Goal: Task Accomplishment & Management: Use online tool/utility

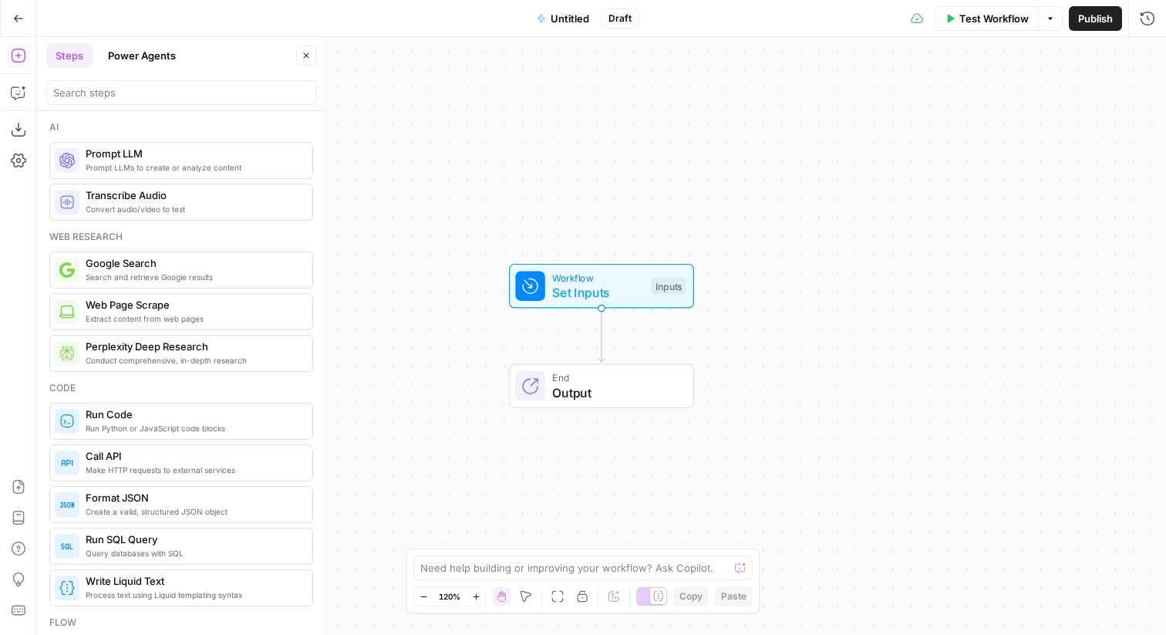
click at [375, 33] on div "Go Back Untitled Draft Test Workflow Options Publish Run History" at bounding box center [583, 18] width 1166 height 36
click at [8, 20] on button "Go Back" at bounding box center [19, 19] width 28 height 28
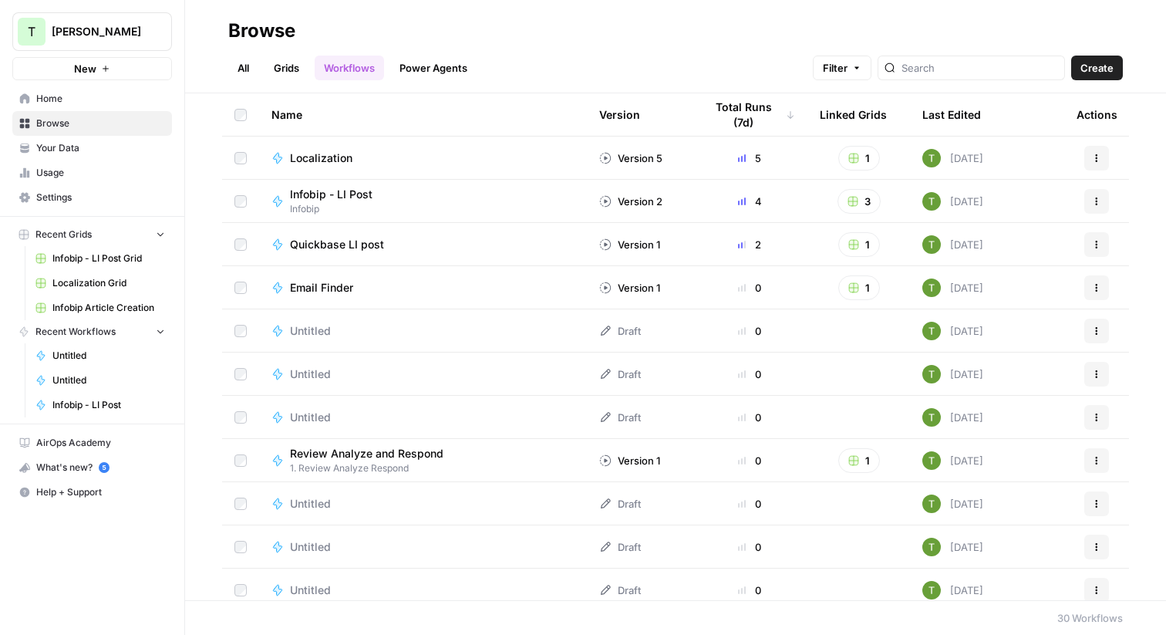
click at [50, 121] on span "Browse" at bounding box center [100, 123] width 129 height 14
click at [49, 106] on link "Home" at bounding box center [92, 98] width 160 height 25
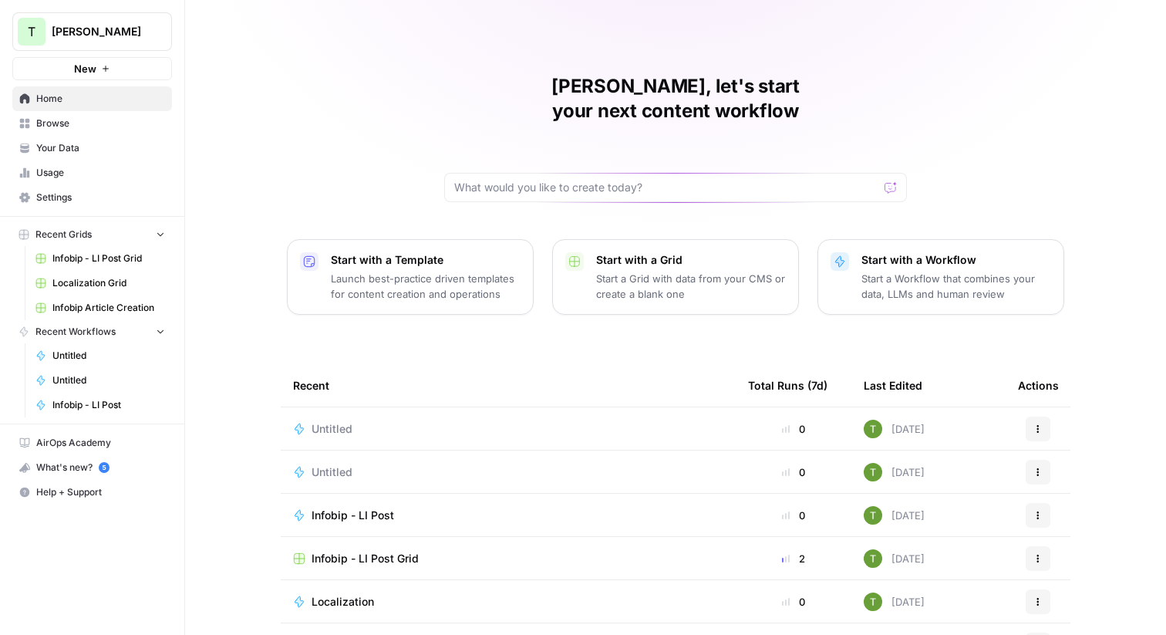
click at [412, 271] on p "Launch best-practice driven templates for content creation and operations" at bounding box center [426, 286] width 190 height 31
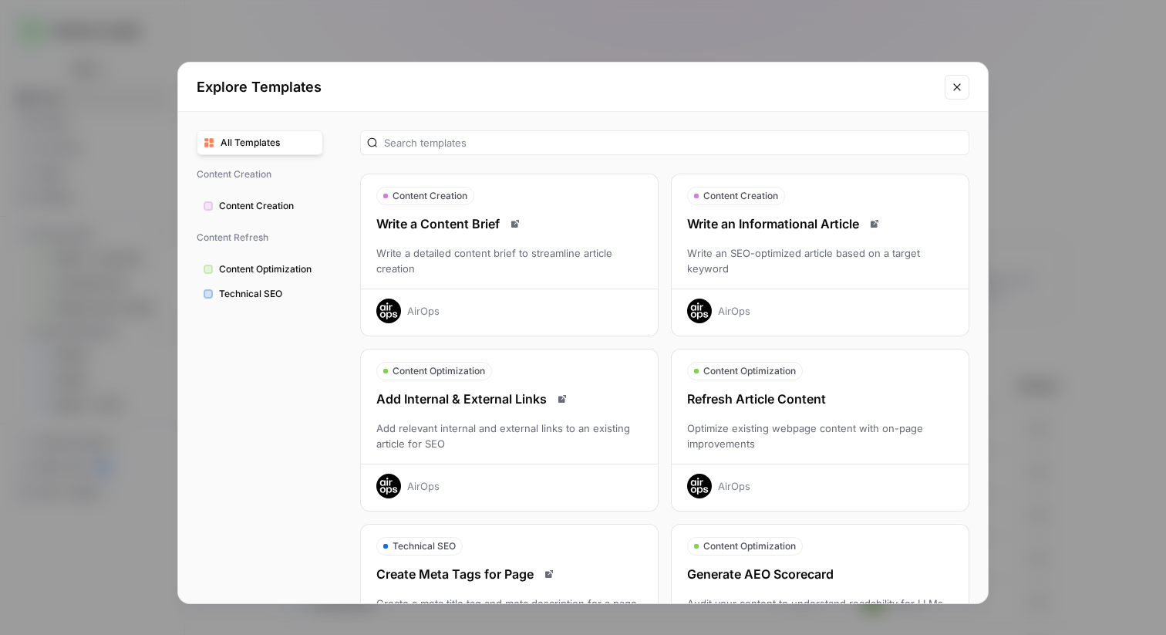
click at [534, 419] on div "Add Internal & External Links Add relevant internal and external links to an ex…" at bounding box center [509, 443] width 297 height 109
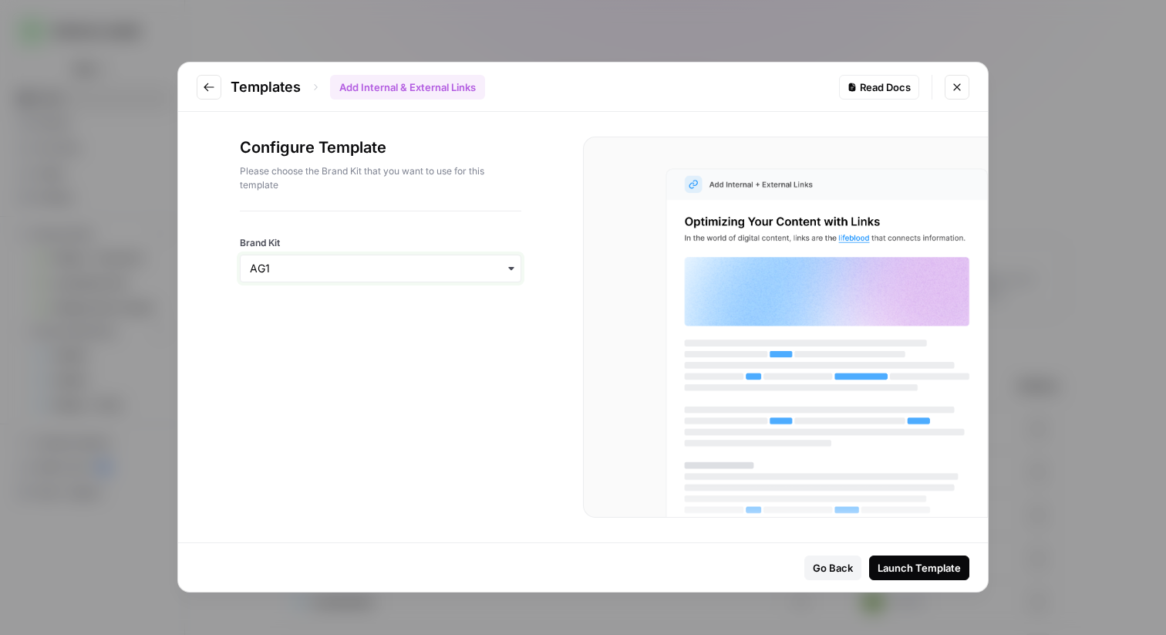
click at [403, 272] on input "Brand Kit" at bounding box center [380, 268] width 261 height 15
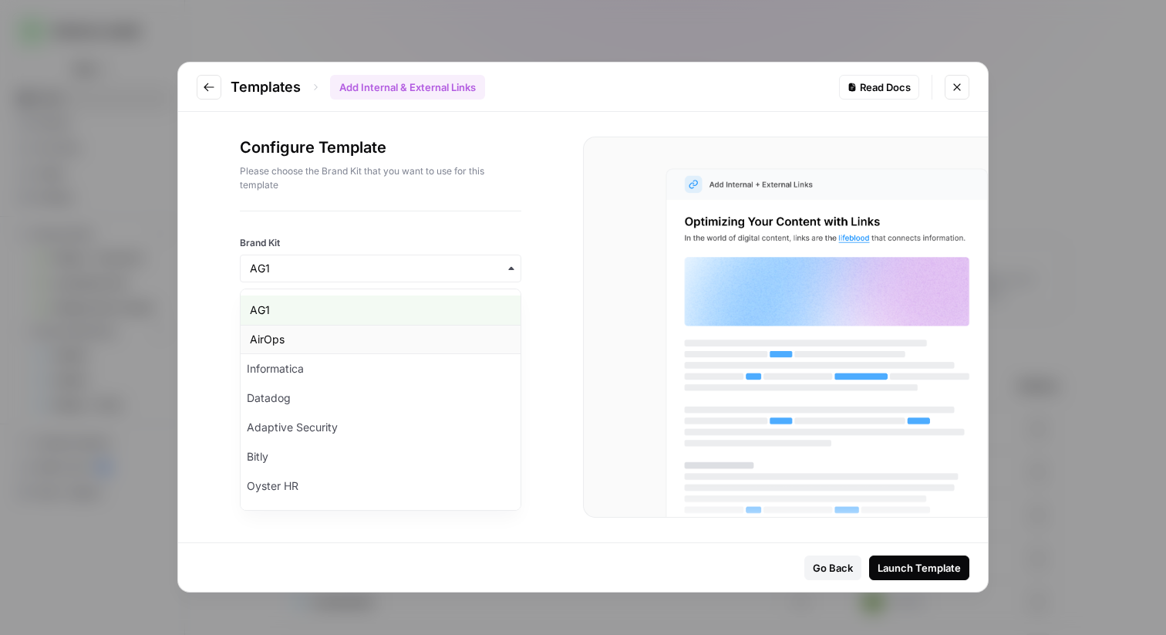
click at [329, 334] on div "AirOps" at bounding box center [381, 339] width 280 height 29
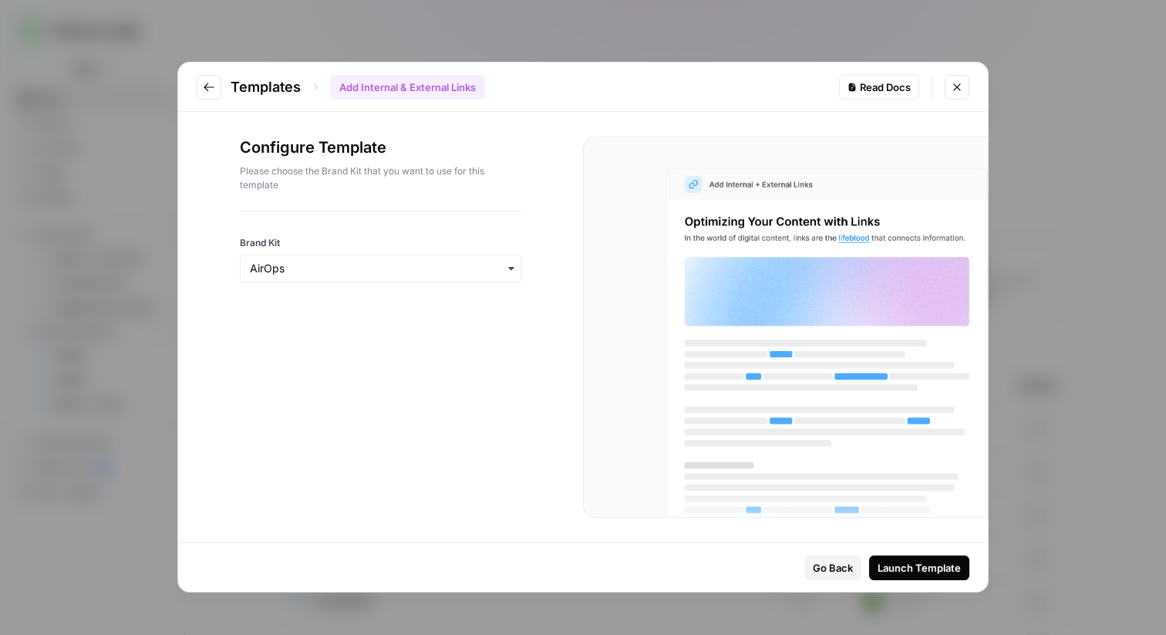
click at [933, 565] on div "Launch Template" at bounding box center [919, 567] width 83 height 15
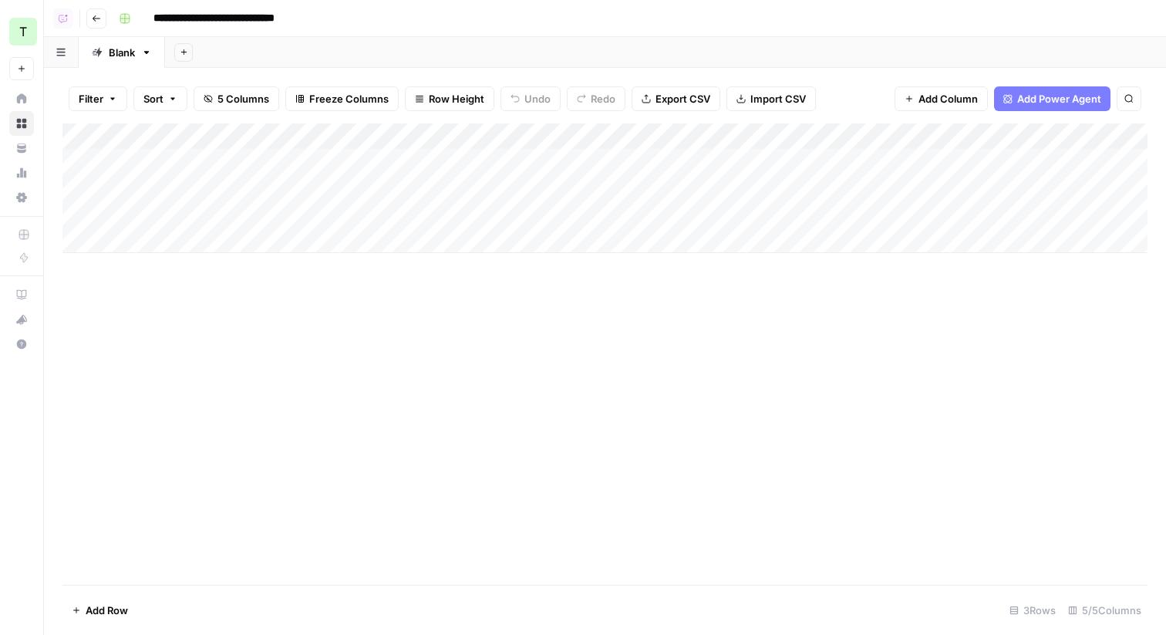
click at [534, 137] on div "Add Column" at bounding box center [604, 188] width 1085 height 130
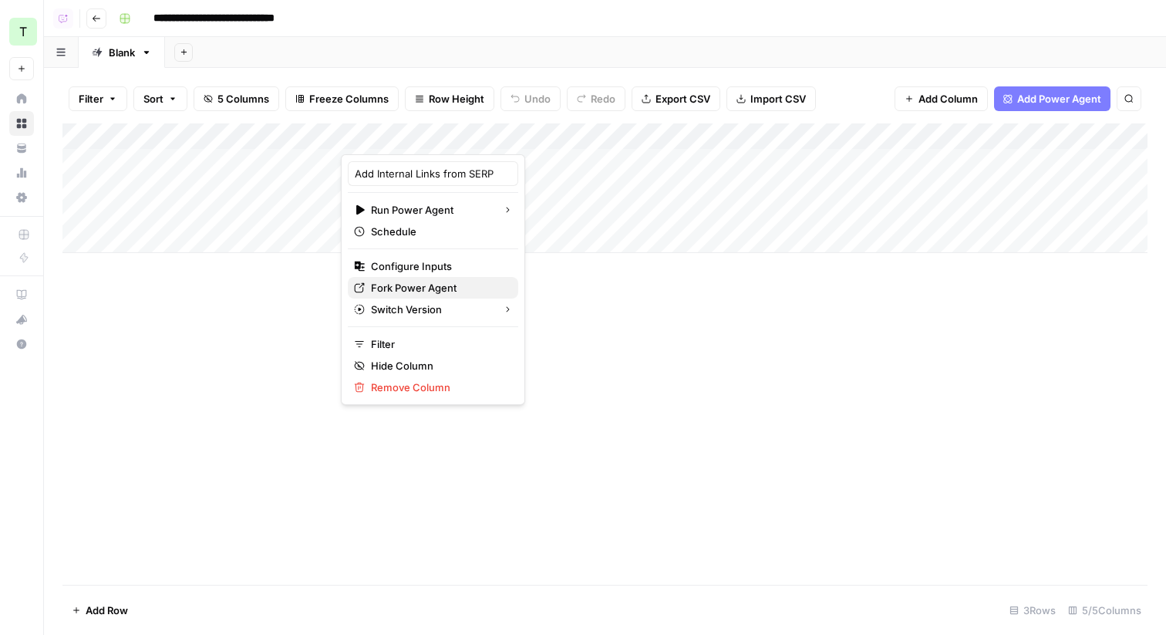
click at [393, 290] on span "Fork Power Agent" at bounding box center [438, 287] width 135 height 15
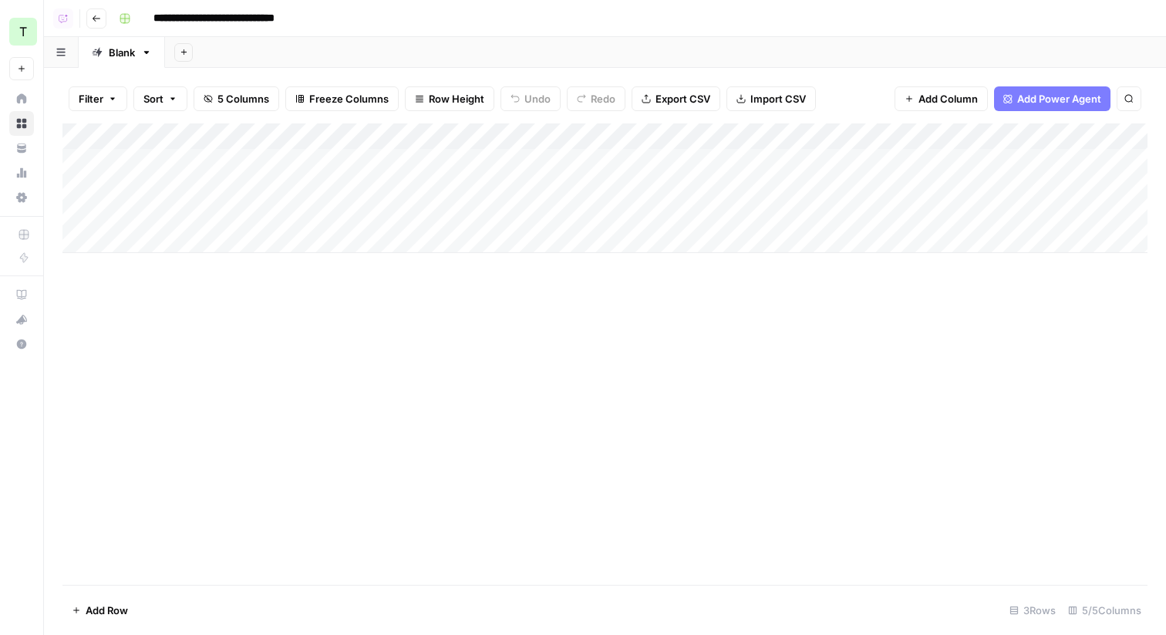
click at [990, 140] on div "Add Column" at bounding box center [604, 188] width 1085 height 130
click at [667, 50] on div "Add Sheet" at bounding box center [665, 52] width 1001 height 31
click at [484, 56] on div "Add Sheet" at bounding box center [665, 52] width 1001 height 31
click at [97, 24] on button "Go back" at bounding box center [96, 18] width 20 height 20
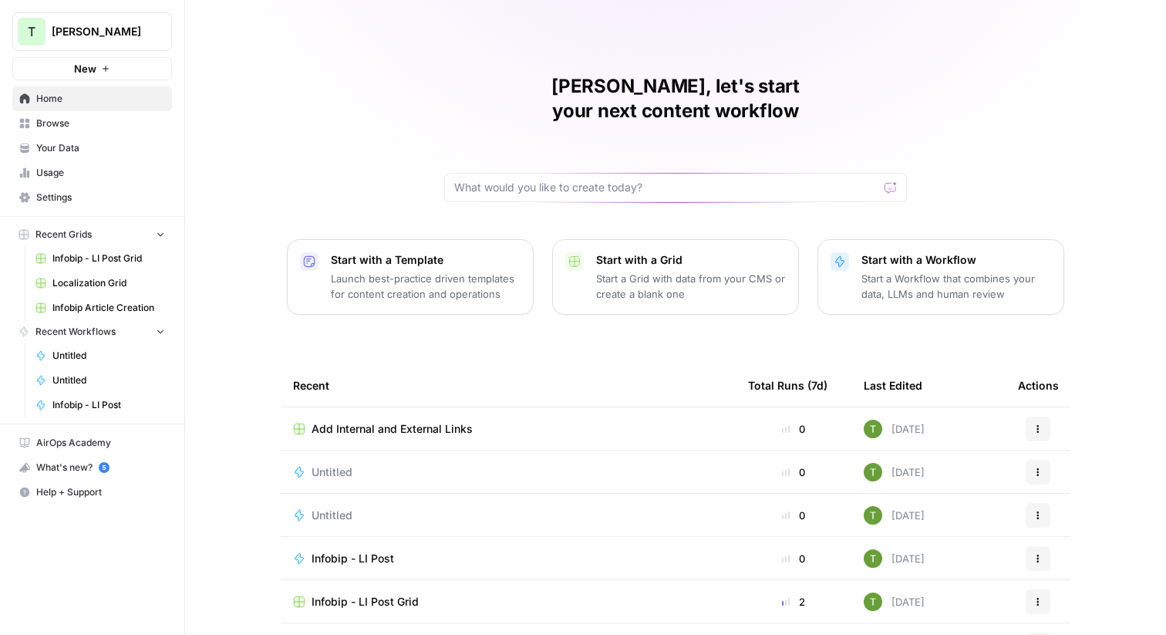
click at [56, 131] on link "Browse" at bounding box center [92, 123] width 160 height 25
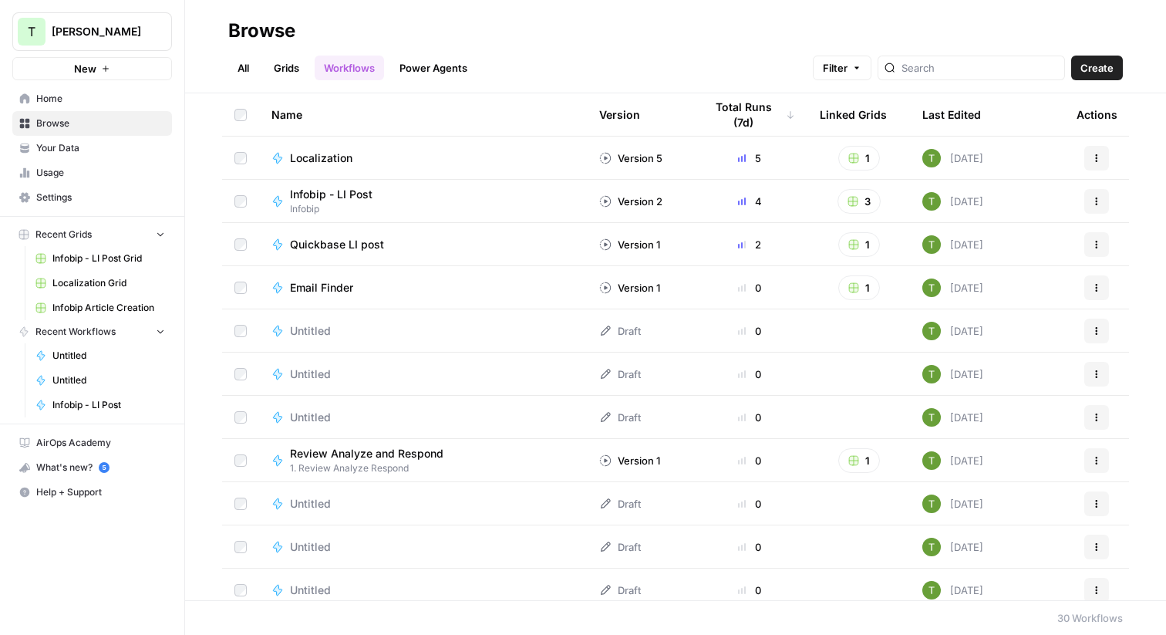
click at [289, 65] on link "Grids" at bounding box center [287, 68] width 44 height 25
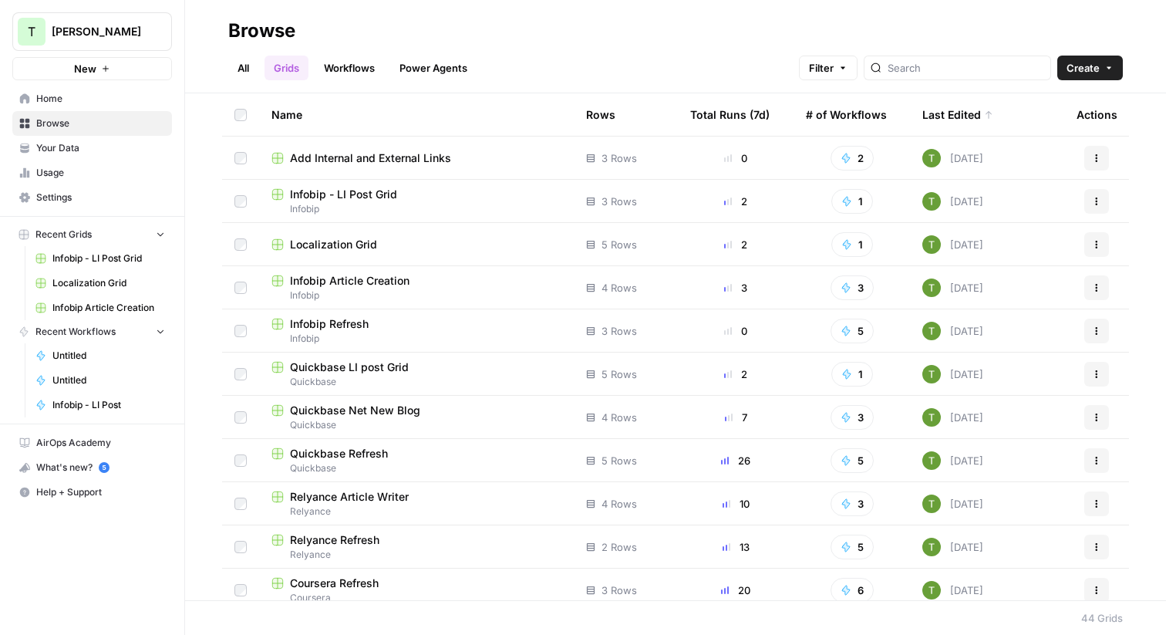
click at [357, 283] on span "Infobip Article Creation" at bounding box center [350, 280] width 120 height 15
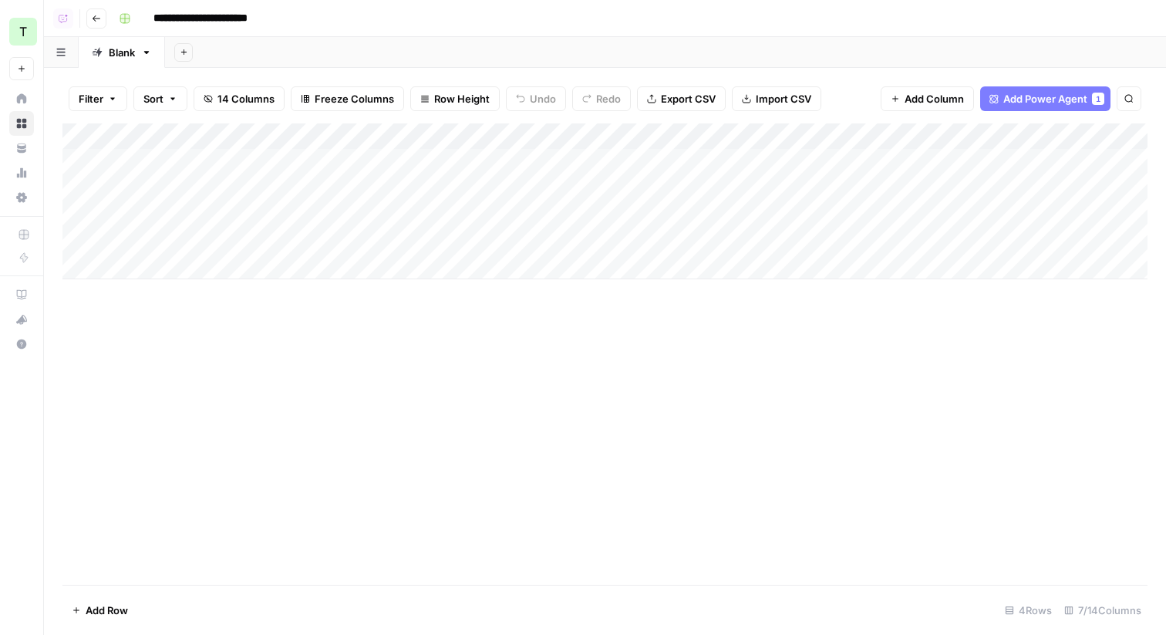
click at [579, 140] on div "Add Column" at bounding box center [604, 201] width 1085 height 156
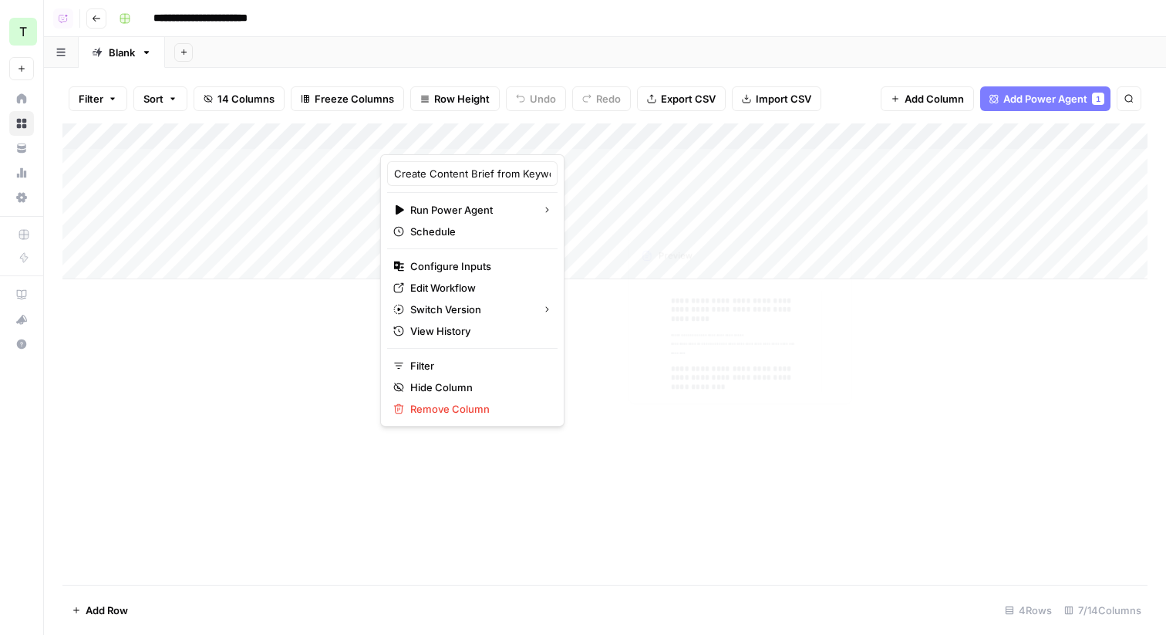
click at [771, 335] on div "Add Column" at bounding box center [604, 353] width 1085 height 461
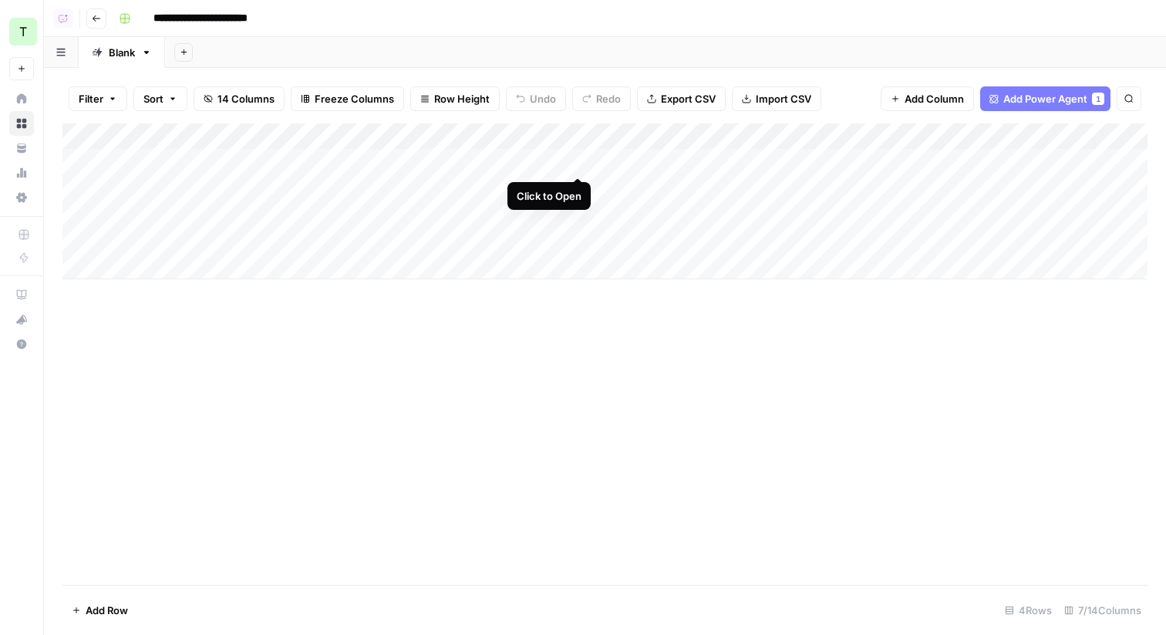
click at [577, 160] on div "Add Column" at bounding box center [604, 201] width 1085 height 156
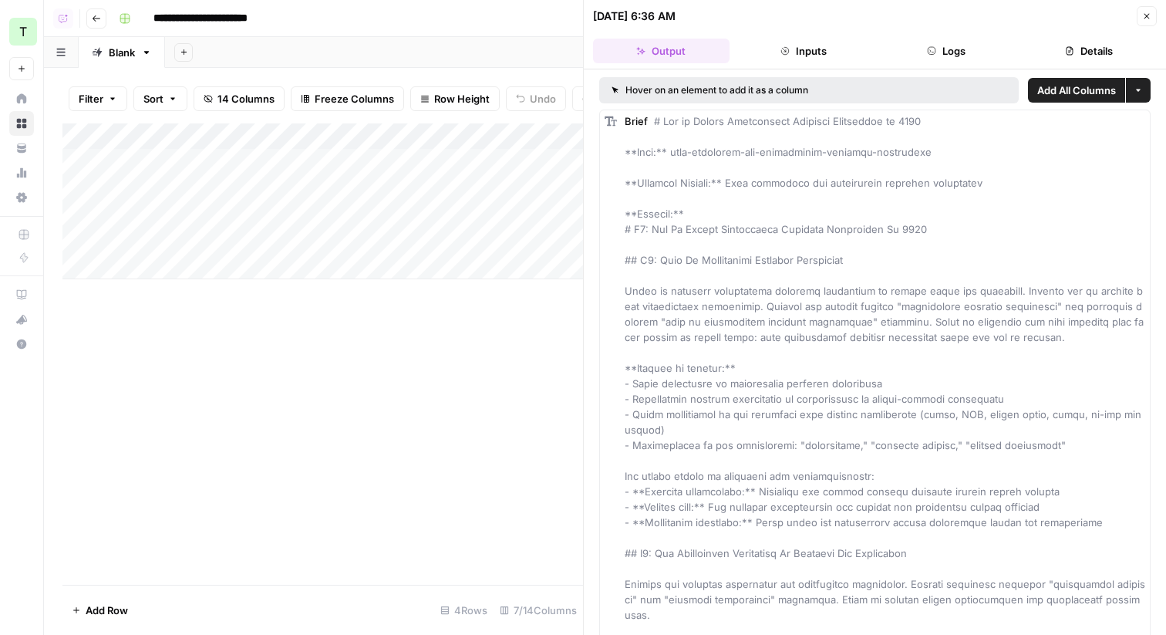
click at [1097, 52] on button "Details" at bounding box center [1088, 51] width 137 height 25
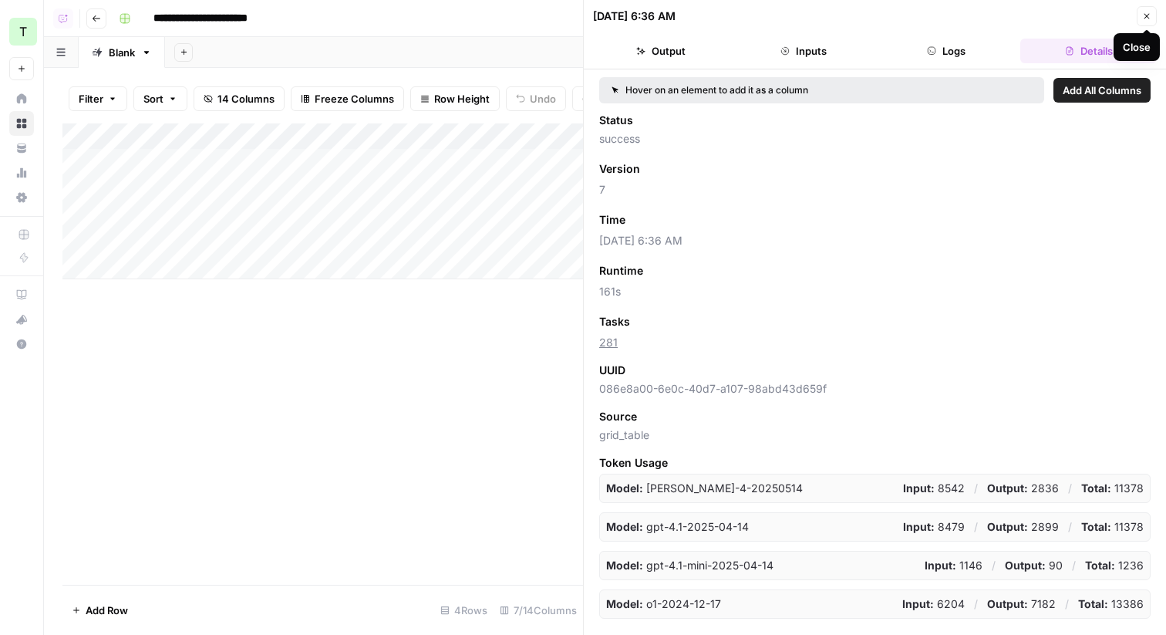
click at [1149, 12] on icon "button" at bounding box center [1146, 16] width 9 height 9
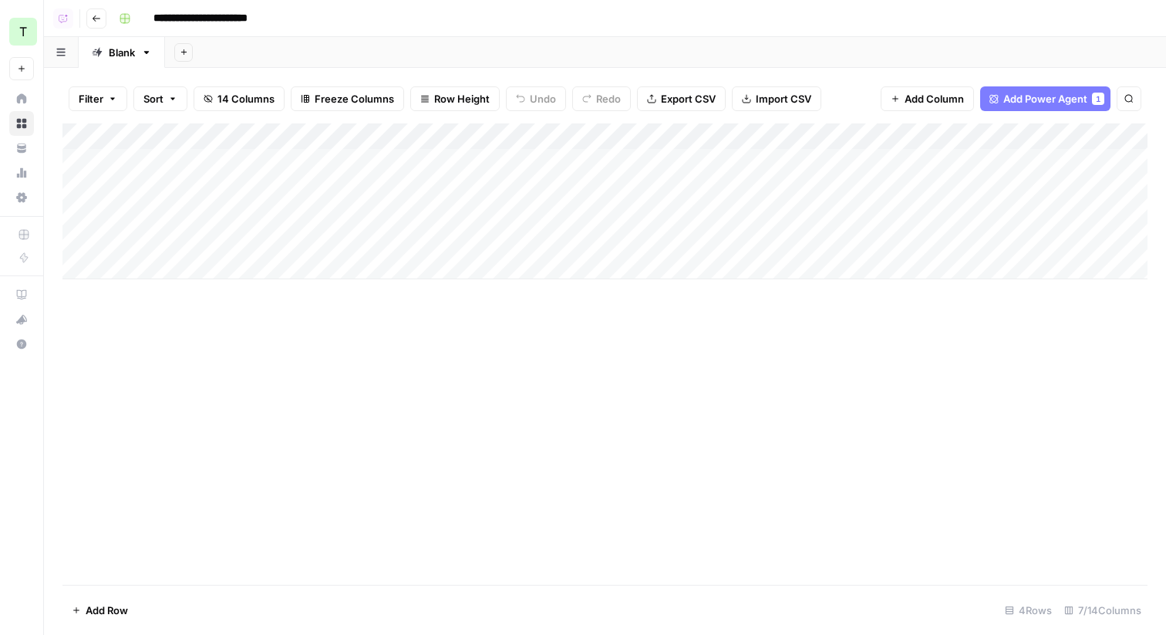
click at [416, 28] on div "**********" at bounding box center [632, 18] width 1038 height 25
